Goal: Transaction & Acquisition: Download file/media

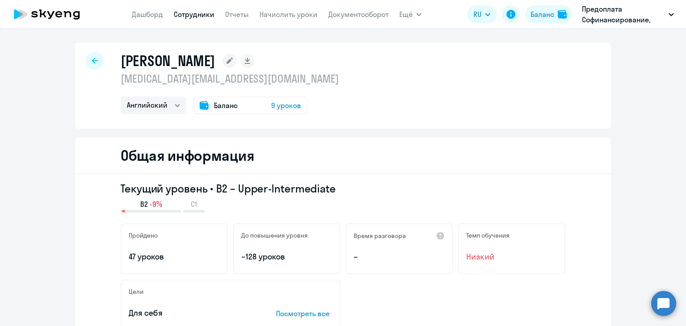
select select "english"
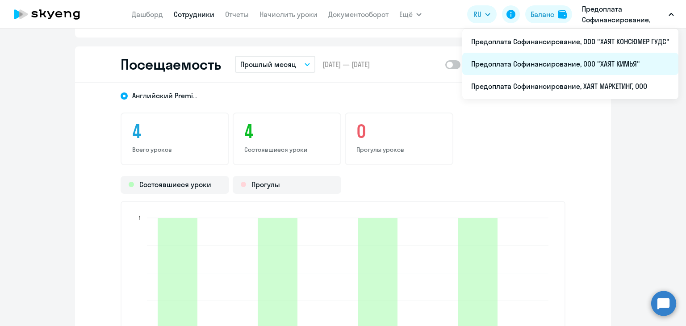
click at [617, 61] on li "Предоплата Софинансирование, ООО "ХАЯТ КИМЬЯ"" at bounding box center [570, 64] width 216 height 22
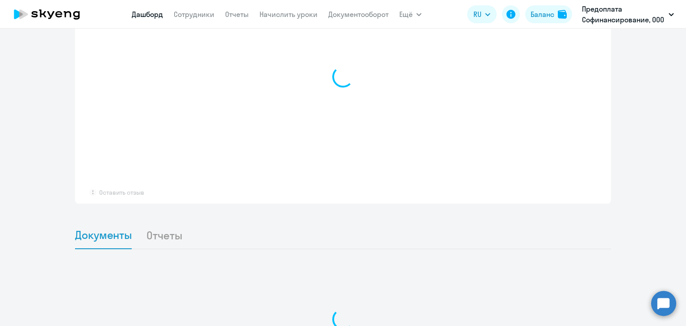
scroll to position [720, 0]
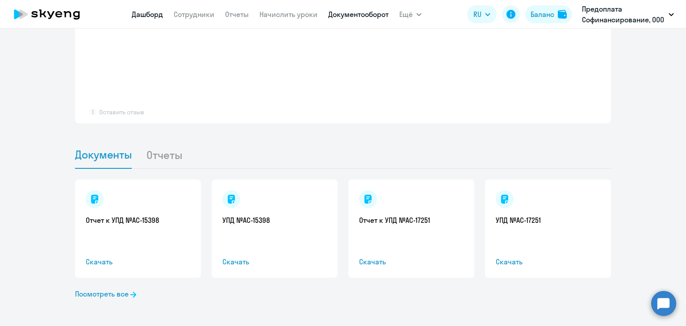
click at [351, 16] on link "Документооборот" at bounding box center [358, 14] width 60 height 9
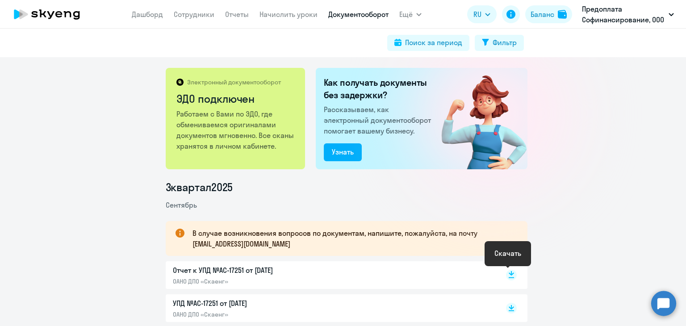
click at [506, 273] on rect at bounding box center [511, 275] width 11 height 11
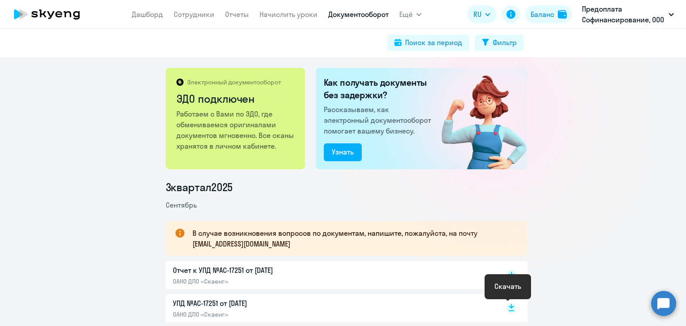
click at [509, 306] on icon at bounding box center [511, 306] width 5 height 4
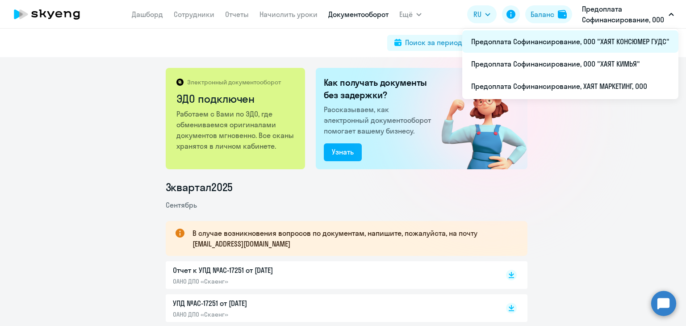
click at [622, 36] on li "Предоплата Софинансирование, ООО "ХАЯТ КОНСЮМЕР ГУДС"" at bounding box center [570, 41] width 216 height 22
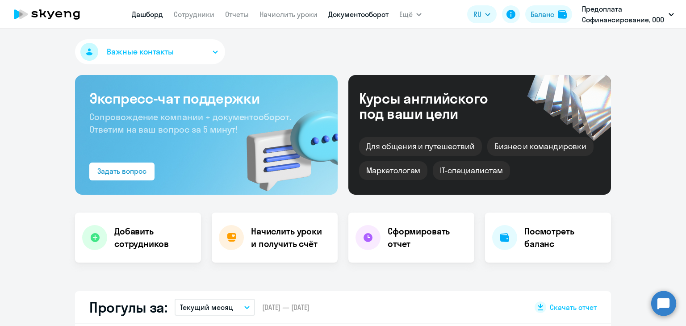
click at [357, 15] on link "Документооборот" at bounding box center [358, 14] width 60 height 9
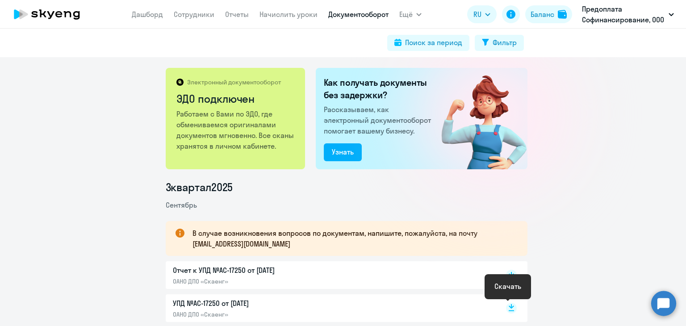
click at [509, 307] on icon at bounding box center [511, 306] width 5 height 4
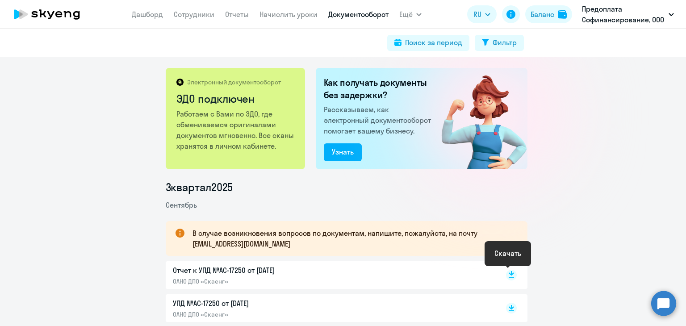
click at [509, 274] on icon at bounding box center [511, 273] width 5 height 4
